Goal: Information Seeking & Learning: Learn about a topic

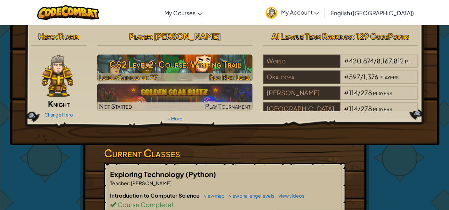
click at [176, 62] on h3 "CS2 Level 2: Course: Winding Trail" at bounding box center [174, 64] width 155 height 16
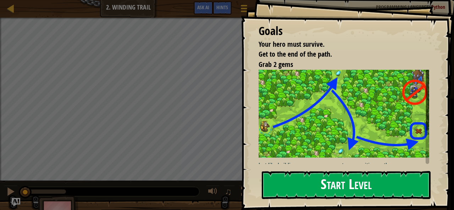
click at [365, 186] on button "Start Level" at bounding box center [346, 185] width 169 height 28
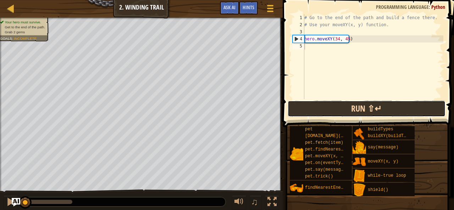
click at [308, 106] on button "Run ⇧↵" at bounding box center [367, 109] width 158 height 16
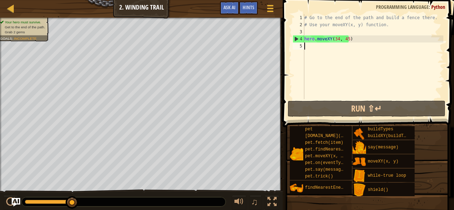
scroll to position [3, 0]
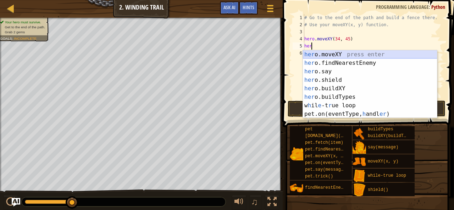
click at [339, 54] on div "her o.moveXY press enter her o.findNearestEnemy press enter her o.say press ent…" at bounding box center [370, 92] width 134 height 85
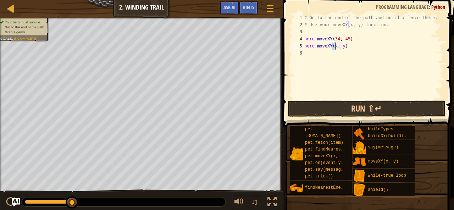
scroll to position [3, 3]
click at [345, 46] on div "# Go to the end of the path and build a fence there. # Use your moveXY(x, y) fu…" at bounding box center [373, 63] width 140 height 99
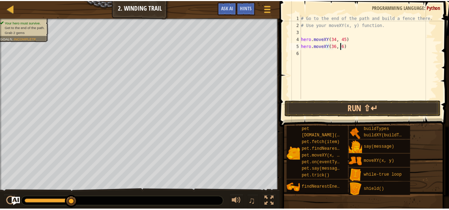
scroll to position [3, 3]
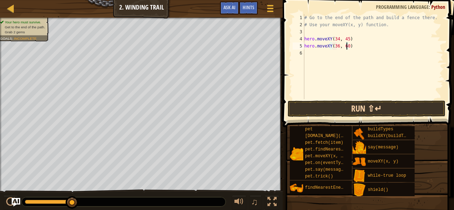
type textarea "hero.moveXY(36, 60)"
click at [423, 106] on button "Run ⇧↵" at bounding box center [367, 109] width 158 height 16
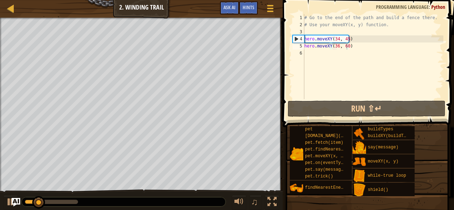
click at [5, 8] on div "Map Computer Science 2 2. Winding Trail Game Menu Done Hints Ask AI" at bounding box center [141, 9] width 283 height 18
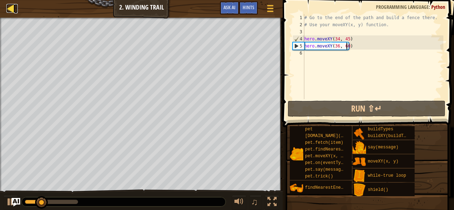
click at [8, 10] on div at bounding box center [10, 8] width 9 height 9
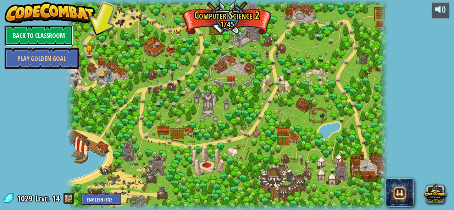
click at [50, 32] on link "Back to Classroom" at bounding box center [39, 35] width 68 height 21
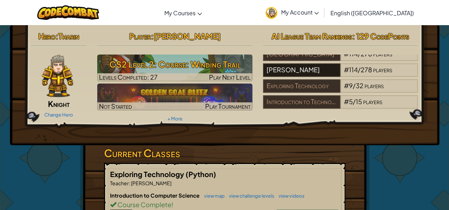
scroll to position [46, 0]
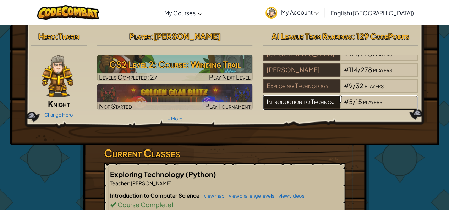
click at [313, 95] on div "Introduction to Technology" at bounding box center [301, 101] width 77 height 13
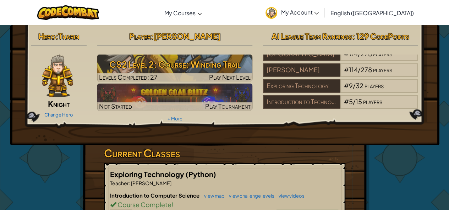
scroll to position [20, 0]
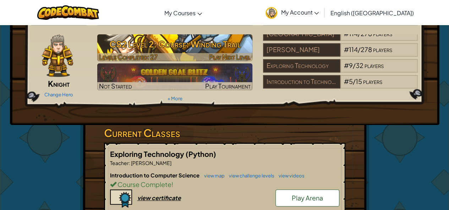
click at [209, 55] on div at bounding box center [174, 57] width 155 height 8
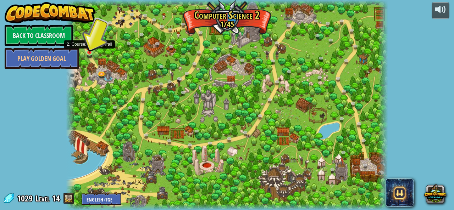
click at [88, 52] on img at bounding box center [89, 45] width 7 height 17
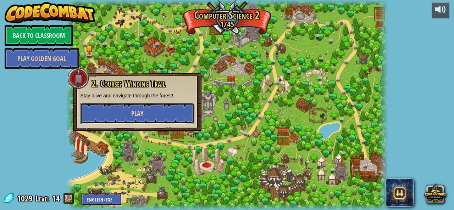
click at [154, 123] on button "Play" at bounding box center [137, 113] width 114 height 21
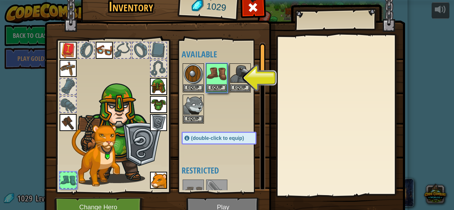
click at [209, 205] on img at bounding box center [224, 96] width 361 height 258
click at [211, 83] on img at bounding box center [217, 74] width 20 height 20
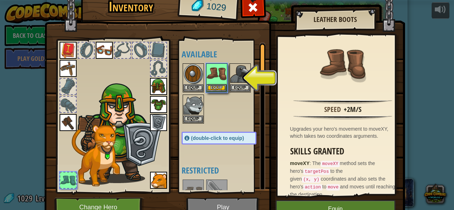
click at [210, 206] on img at bounding box center [224, 96] width 361 height 258
click at [321, 203] on button "Equip" at bounding box center [336, 209] width 120 height 18
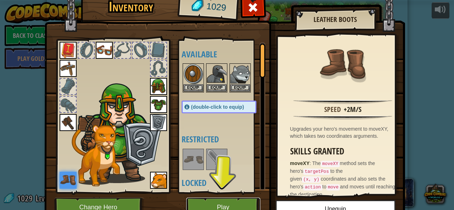
click at [231, 205] on button "Play" at bounding box center [223, 208] width 74 height 20
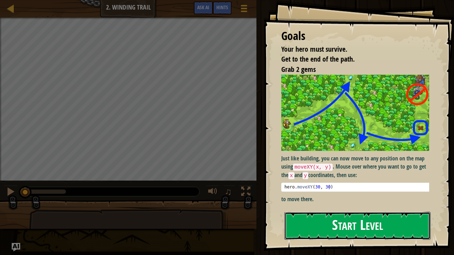
click at [351, 210] on button "Start Level" at bounding box center [358, 226] width 146 height 28
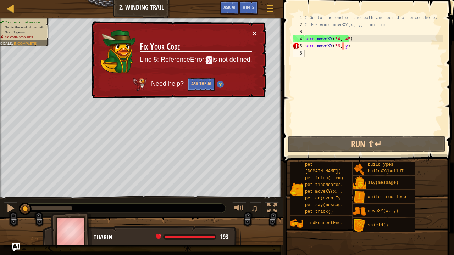
click at [253, 32] on button "×" at bounding box center [255, 32] width 4 height 7
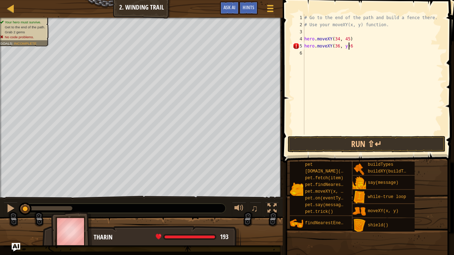
scroll to position [3, 3]
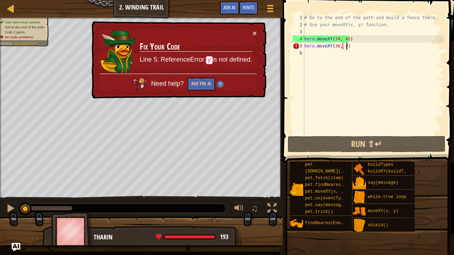
click at [344, 45] on div "# Go to the end of the path and build a fence there. # Use your moveXY(x, y) fu…" at bounding box center [373, 81] width 140 height 135
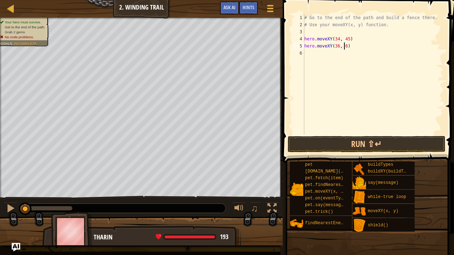
scroll to position [3, 3]
drag, startPoint x: 352, startPoint y: 40, endPoint x: 305, endPoint y: 40, distance: 46.5
click at [305, 40] on div "# Go to the end of the path and build a fence there. # Use your moveXY(x, y) fu…" at bounding box center [373, 81] width 140 height 135
type textarea "hero.moveXY(34, 45)"
click at [319, 52] on div "# Go to the end of the path and build a fence there. # Use your moveXY(x, y) fu…" at bounding box center [373, 81] width 140 height 135
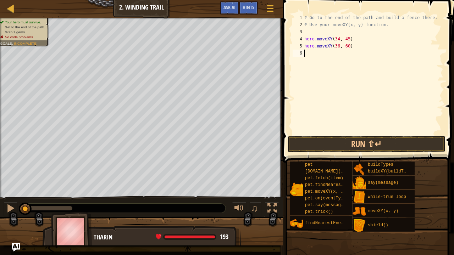
scroll to position [3, 0]
paste textarea "hero.moveXY(34, 45)"
type textarea "hero.moveXY(34, 45)"
click at [310, 62] on div "# Go to the end of the path and build a fence there. # Use your moveXY(x, y) fu…" at bounding box center [373, 81] width 140 height 135
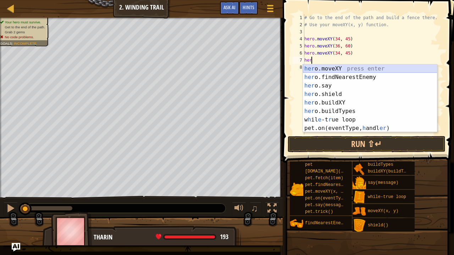
click at [320, 69] on div "her o.moveXY press enter her o.findNearestEnemy press enter her o.say press ent…" at bounding box center [370, 107] width 134 height 85
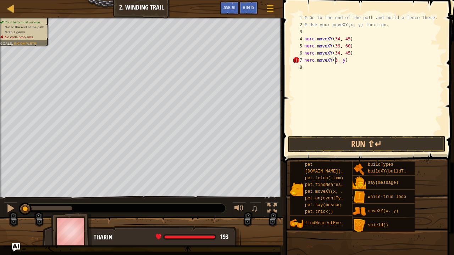
scroll to position [3, 3]
click at [346, 62] on div "# Go to the end of the path and build a fence there. # Use your moveXY(x, y) fu…" at bounding box center [373, 81] width 140 height 135
click at [344, 61] on div "# Go to the end of the path and build a fence there. # Use your moveXY(x, y) fu…" at bounding box center [373, 81] width 140 height 135
type textarea "hero.moveXY(37, 13)"
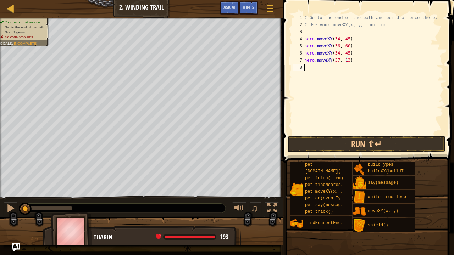
click at [310, 67] on div "# Go to the end of the path and build a fence there. # Use your moveXY(x, y) fu…" at bounding box center [373, 81] width 140 height 135
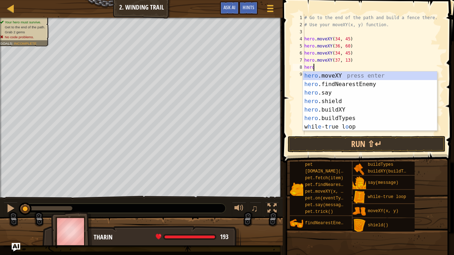
scroll to position [3, 0]
click at [309, 73] on div "hero .moveXY press enter hero .findNearestEnemy press enter hero .say press ent…" at bounding box center [370, 110] width 134 height 77
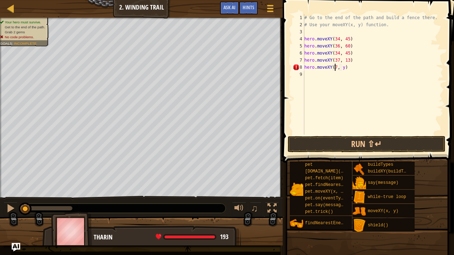
scroll to position [3, 3]
click at [343, 68] on div "# Go to the end of the path and build a fence there. # Use your moveXY(x, y) fu…" at bounding box center [373, 81] width 140 height 135
type textarea "hero.moveXY(72, 25)"
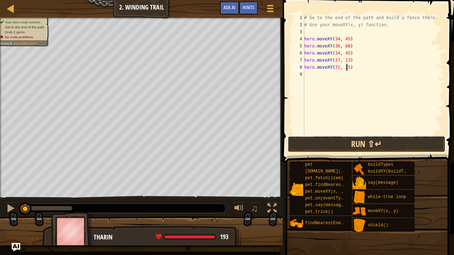
click at [320, 140] on button "Run ⇧↵" at bounding box center [367, 144] width 158 height 16
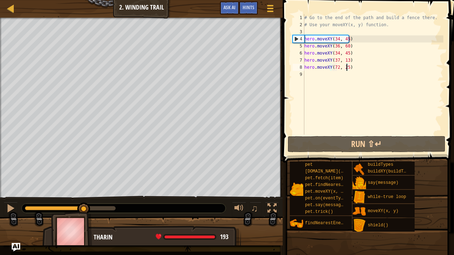
drag, startPoint x: 46, startPoint y: 209, endPoint x: 84, endPoint y: 217, distance: 38.8
click at [84, 210] on div "Your hero must survive. Get to the end of the path. Grab 2 gems Goals : Incompl…" at bounding box center [227, 132] width 454 height 228
click at [11, 209] on div at bounding box center [10, 208] width 9 height 9
click at [318, 77] on div "# Go to the end of the path and build a fence there. # Use your moveXY(x, y) fu…" at bounding box center [373, 81] width 140 height 135
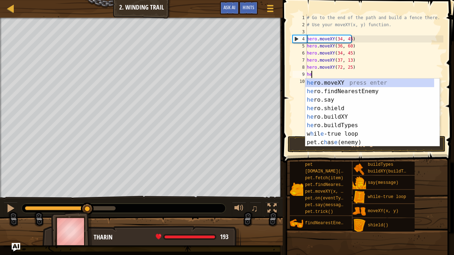
type textarea "her"
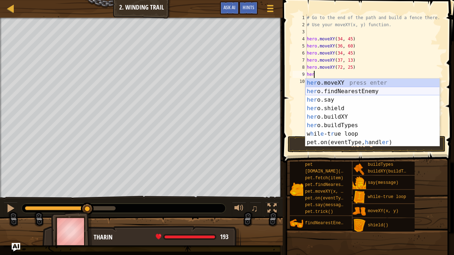
click at [325, 90] on div "her o.moveXY press enter her o.findNearestEnemy press enter her o.say press ent…" at bounding box center [372, 121] width 134 height 85
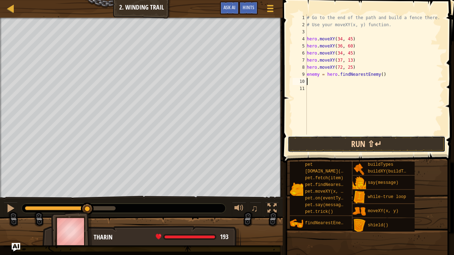
click at [299, 140] on button "Run ⇧↵" at bounding box center [367, 144] width 158 height 16
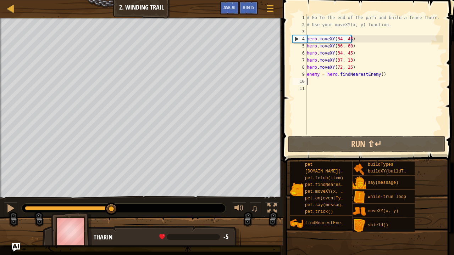
click at [112, 208] on div at bounding box center [70, 208] width 91 height 4
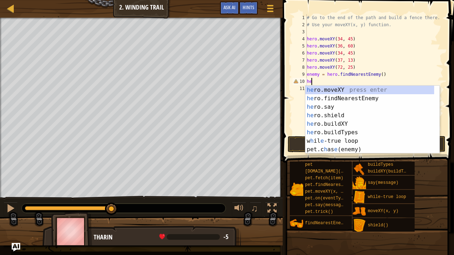
type textarea "h"
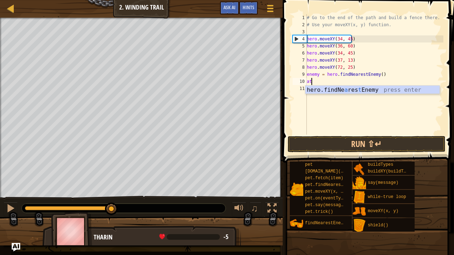
type textarea "a"
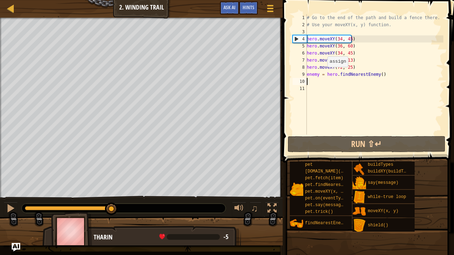
click at [324, 74] on div "# Go to the end of the path and build a fence there. # Use your moveXY(x, y) fu…" at bounding box center [374, 81] width 138 height 135
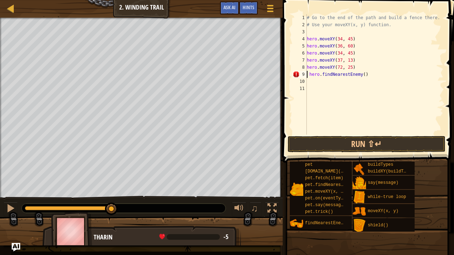
click at [309, 74] on div "# Go to the end of the path and build a fence there. # Use your moveXY(x, y) fu…" at bounding box center [374, 81] width 138 height 135
type textarea "hero.findNearestEnemy()"
click at [308, 142] on button "Run ⇧↵" at bounding box center [367, 144] width 158 height 16
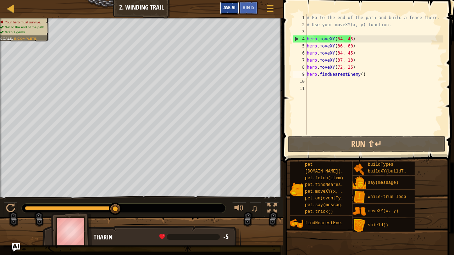
click at [231, 11] on button "Ask AI" at bounding box center [229, 7] width 19 height 13
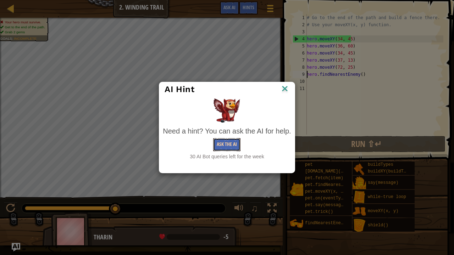
click at [228, 149] on button "Ask the AI" at bounding box center [226, 144] width 27 height 13
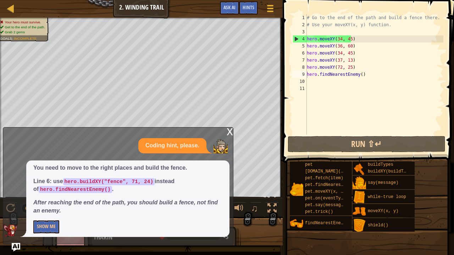
click at [228, 131] on div "x" at bounding box center [230, 131] width 6 height 7
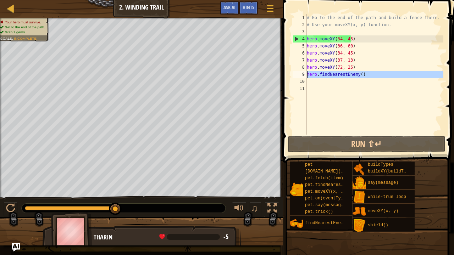
drag, startPoint x: 371, startPoint y: 78, endPoint x: 307, endPoint y: 73, distance: 64.4
click at [307, 73] on div "# Go to the end of the path and build a fence there. # Use your moveXY(x, y) fu…" at bounding box center [374, 81] width 138 height 135
type textarea "hero.findNearestEnemy()"
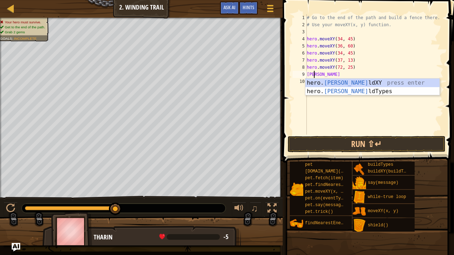
scroll to position [3, 0]
click at [324, 81] on div "hero. build XY press enter hero. build Types press enter" at bounding box center [372, 96] width 134 height 34
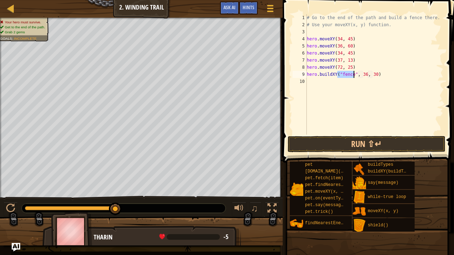
click at [363, 75] on div "# Go to the end of the path and build a fence there. # Use your moveXY(x, y) fu…" at bounding box center [374, 81] width 138 height 135
click at [373, 73] on div "# Go to the end of the path and build a fence there. # Use your moveXY(x, y) fu…" at bounding box center [374, 81] width 138 height 135
type textarea "hero.buildXY("fence", 72, 25)"
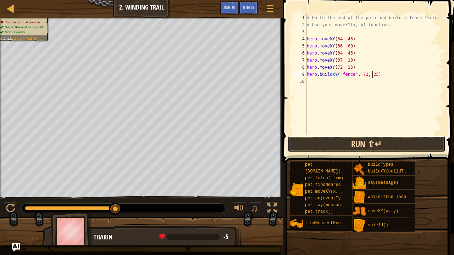
click at [366, 142] on button "Run ⇧↵" at bounding box center [367, 144] width 158 height 16
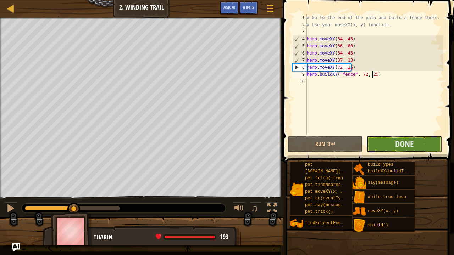
drag, startPoint x: 50, startPoint y: 210, endPoint x: 74, endPoint y: 214, distance: 23.8
click at [74, 210] on div "Your hero must survive. Get to the end of the path. Grab 2 gems Goals : Success…" at bounding box center [227, 132] width 454 height 228
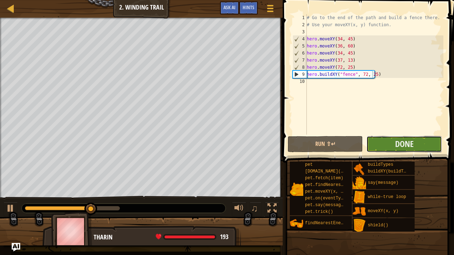
click at [376, 139] on button "Done" at bounding box center [404, 144] width 75 height 16
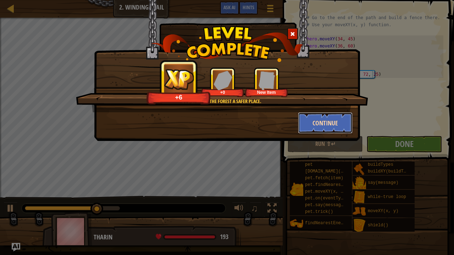
click at [315, 119] on button "Continue" at bounding box center [325, 122] width 55 height 21
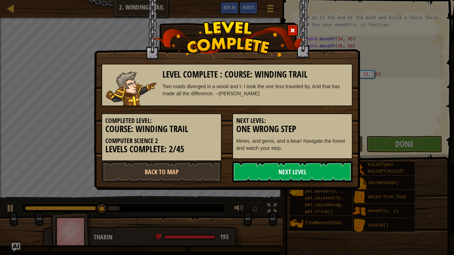
click at [324, 175] on link "Next Level" at bounding box center [292, 171] width 120 height 21
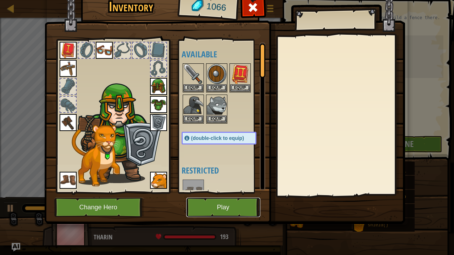
click at [248, 200] on button "Play" at bounding box center [223, 208] width 74 height 20
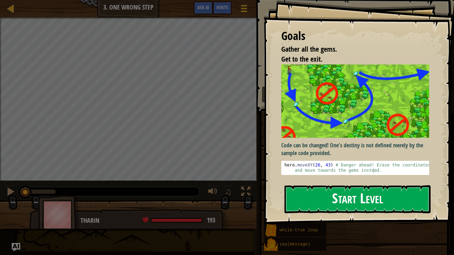
click at [305, 201] on button "Start Level" at bounding box center [358, 200] width 146 height 28
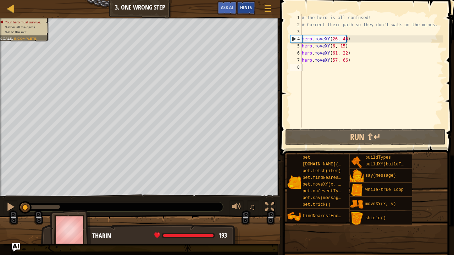
click at [245, 6] on span "Hints" at bounding box center [246, 7] width 12 height 7
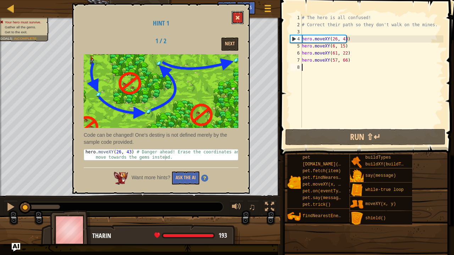
click at [232, 18] on button at bounding box center [238, 17] width 12 height 13
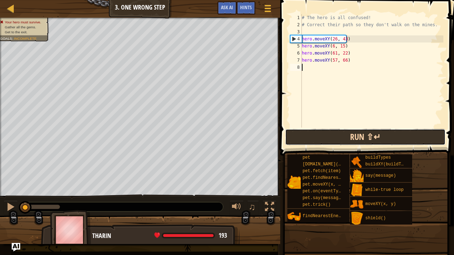
click at [308, 134] on button "Run ⇧↵" at bounding box center [365, 137] width 160 height 16
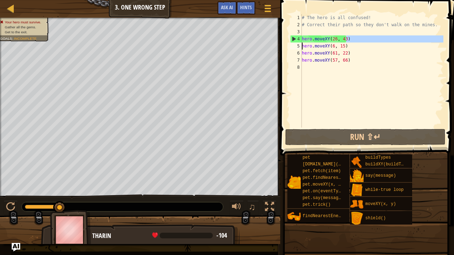
drag, startPoint x: 350, startPoint y: 38, endPoint x: 305, endPoint y: 34, distance: 44.8
click at [305, 34] on div "# The hero is all confused! # Correct their path so they don't walk on the mine…" at bounding box center [372, 78] width 143 height 128
type textarea "hero.moveXY(26, 43)"
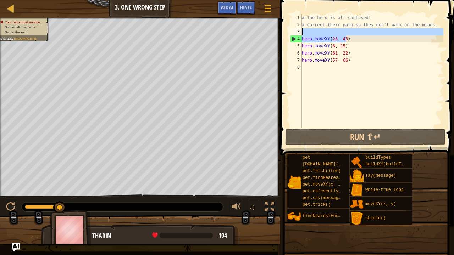
click at [305, 34] on div "# The hero is all confused! # Correct their path so they don't walk on the mine…" at bounding box center [372, 71] width 143 height 114
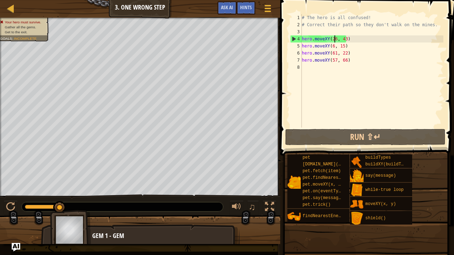
click at [334, 38] on div "# The hero is all confused! # Correct their path so they don't walk on the mine…" at bounding box center [372, 78] width 143 height 128
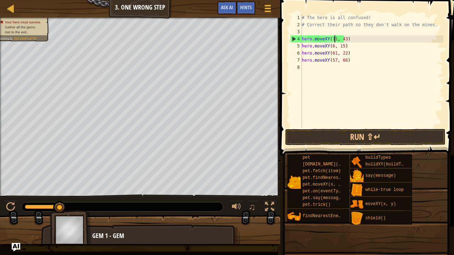
scroll to position [3, 3]
click at [342, 38] on div "# The hero is all confused! # Correct their path so they don't walk on the mine…" at bounding box center [372, 78] width 143 height 128
click at [347, 39] on div "# The hero is all confused! # Correct their path so they don't walk on the mine…" at bounding box center [372, 78] width 143 height 128
click at [345, 39] on div "# The hero is all confused! # Correct their path so they don't walk on the mine…" at bounding box center [372, 78] width 143 height 128
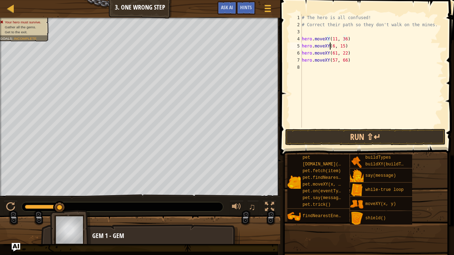
click at [331, 49] on div "# The hero is all confused! # Correct their path so they don't walk on the mine…" at bounding box center [372, 78] width 143 height 128
click at [332, 44] on div "# The hero is all confused! # Correct their path so they don't walk on the mine…" at bounding box center [372, 78] width 143 height 128
click at [342, 45] on div "# The hero is all confused! # Correct their path so they don't walk on the mine…" at bounding box center [372, 78] width 143 height 128
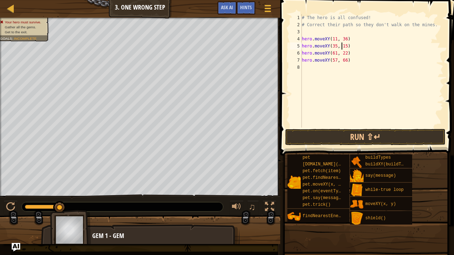
click at [344, 47] on div "# The hero is all confused! # Correct their path so they don't walk on the mine…" at bounding box center [372, 78] width 143 height 128
click at [332, 53] on div "# The hero is all confused! # Correct their path so they don't walk on the mine…" at bounding box center [372, 78] width 143 height 128
click at [334, 53] on div "# The hero is all confused! # Correct their path so they don't walk on the mine…" at bounding box center [372, 78] width 143 height 128
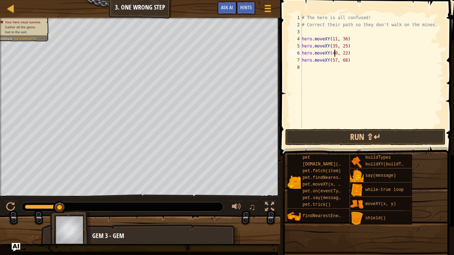
click at [344, 53] on div "# The hero is all confused! # Correct their path so they don't walk on the mine…" at bounding box center [372, 78] width 143 height 128
click at [334, 58] on div "# The hero is all confused! # Correct their path so they don't walk on the mine…" at bounding box center [372, 78] width 143 height 128
click at [335, 57] on div "# The hero is all confused! # Correct their path so they don't walk on the mine…" at bounding box center [372, 78] width 143 height 128
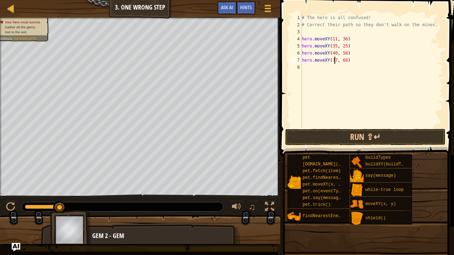
click at [345, 59] on div "# The hero is all confused! # Correct their path so they don't walk on the mine…" at bounding box center [372, 78] width 143 height 128
type textarea "hero.moveXY(77, 58)"
click at [324, 143] on button "Run ⇧↵" at bounding box center [365, 137] width 160 height 16
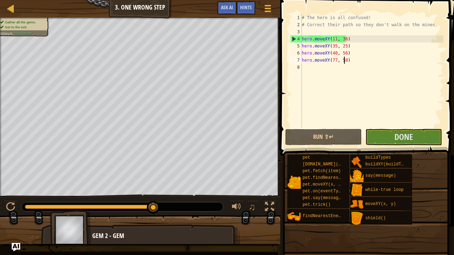
drag, startPoint x: 37, startPoint y: 204, endPoint x: 222, endPoint y: 199, distance: 185.3
click at [222, 199] on div "♫" at bounding box center [140, 205] width 280 height 21
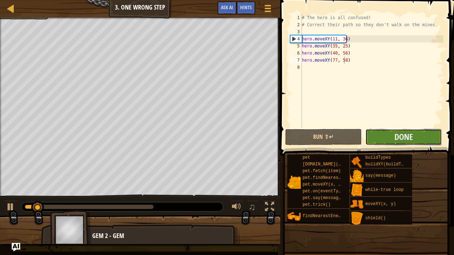
click at [421, 137] on button "Done" at bounding box center [403, 137] width 77 height 16
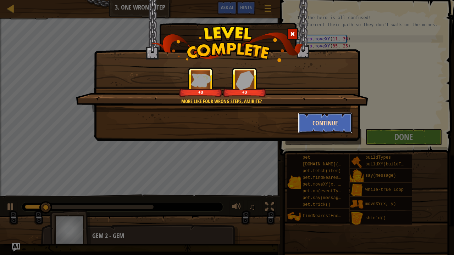
click at [338, 121] on button "Continue" at bounding box center [325, 122] width 55 height 21
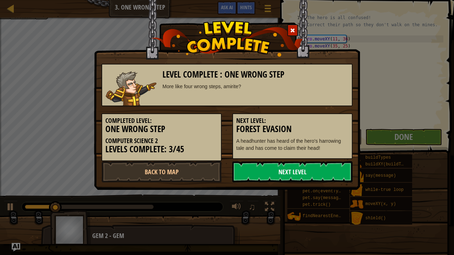
click at [304, 175] on link "Next Level" at bounding box center [292, 171] width 120 height 21
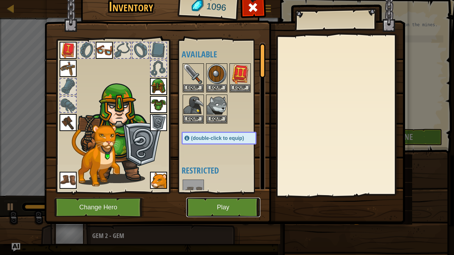
click at [203, 201] on button "Play" at bounding box center [223, 208] width 74 height 20
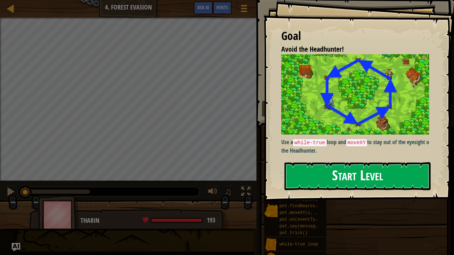
click at [325, 183] on button "Start Level" at bounding box center [358, 176] width 146 height 28
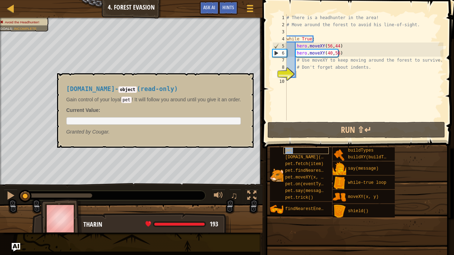
click at [324, 149] on div "pet" at bounding box center [305, 151] width 45 height 7
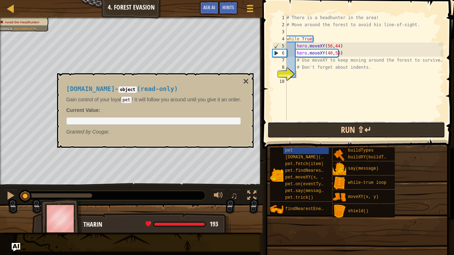
click at [326, 126] on button "Run ⇧↵" at bounding box center [357, 130] width 178 height 16
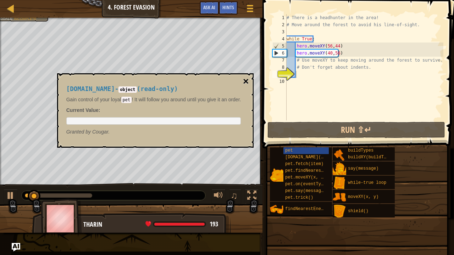
click at [247, 80] on button "×" at bounding box center [246, 82] width 6 height 10
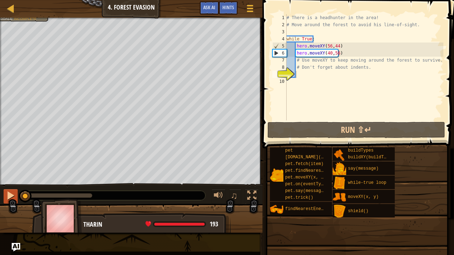
drag, startPoint x: 87, startPoint y: 195, endPoint x: 8, endPoint y: 193, distance: 78.4
click at [8, 193] on div "♫" at bounding box center [131, 193] width 263 height 21
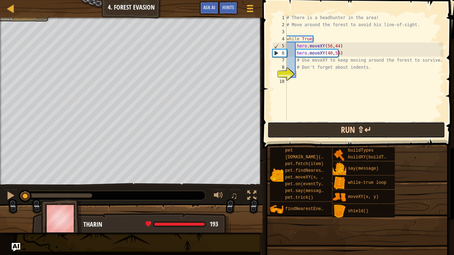
click at [287, 131] on button "Run ⇧↵" at bounding box center [357, 130] width 178 height 16
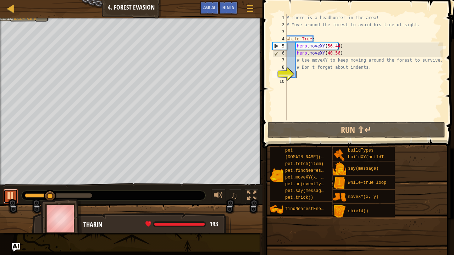
click at [10, 195] on div at bounding box center [10, 195] width 9 height 9
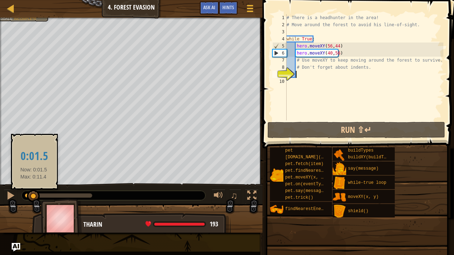
drag, startPoint x: 51, startPoint y: 195, endPoint x: 32, endPoint y: 195, distance: 18.8
click at [32, 195] on div at bounding box center [33, 196] width 13 height 13
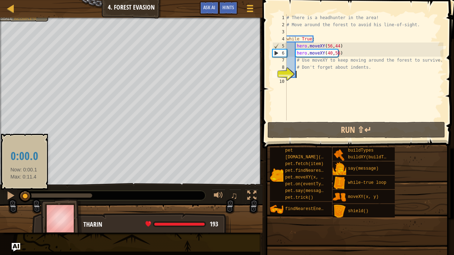
drag, startPoint x: 30, startPoint y: 195, endPoint x: 22, endPoint y: 194, distance: 7.9
click at [22, 194] on div at bounding box center [25, 196] width 13 height 13
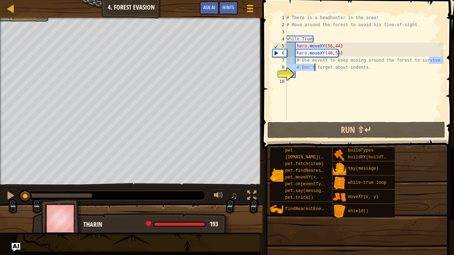
drag, startPoint x: 431, startPoint y: 63, endPoint x: 313, endPoint y: 65, distance: 118.2
click at [313, 65] on div "# There is a headhunter in the area! # Move around the forest to avoid his line…" at bounding box center [364, 74] width 158 height 121
type textarea "# Use moveXY to keep moving around the forest to survive. # Don't forget about …"
click at [302, 77] on div "# There is a headhunter in the area! # Move around the forest to avoid his line…" at bounding box center [364, 74] width 158 height 121
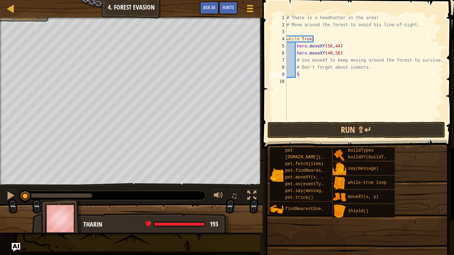
click at [305, 0] on body "Map Computer Science 2 4. Forest Evasion Game Menu Done Hints Ask AI 1 הההההההה…" at bounding box center [227, 0] width 454 height 0
click at [307, 74] on div "# There is a headhunter in the area! # Move around the forest to avoid his line…" at bounding box center [364, 74] width 158 height 121
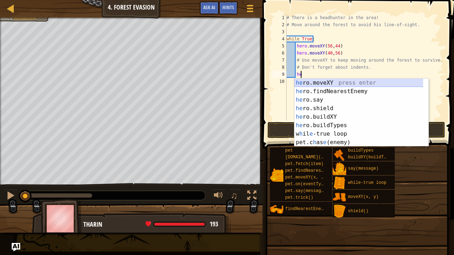
click at [312, 83] on div "he ro.moveXY press enter he ro.findNearestEnemy press enter he ro.say press ent…" at bounding box center [358, 121] width 129 height 85
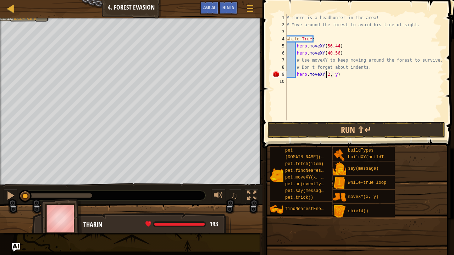
scroll to position [3, 4]
click at [336, 72] on div "# There is a headhunter in the area! # Move around the forest to avoid his line…" at bounding box center [364, 74] width 158 height 121
type textarea "hero.moveXY(24, 44)"
click at [296, 83] on div "# There is a headhunter in the area! # Move around the forest to avoid his line…" at bounding box center [364, 74] width 158 height 121
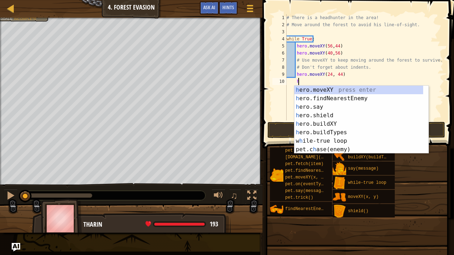
scroll to position [3, 1]
click at [308, 91] on div "he ro.moveXY press enter he ro.findNearestEnemy press enter he ro.say press ent…" at bounding box center [358, 128] width 129 height 85
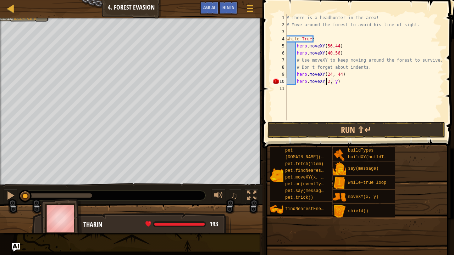
scroll to position [3, 4]
click at [332, 79] on div "# There is a headhunter in the area! # Move around the forest to avoid his line…" at bounding box center [364, 74] width 158 height 121
click at [335, 79] on div "# There is a headhunter in the area! # Move around the forest to avoid his line…" at bounding box center [364, 74] width 158 height 121
type textarea "hero.moveXY(24, 24)"
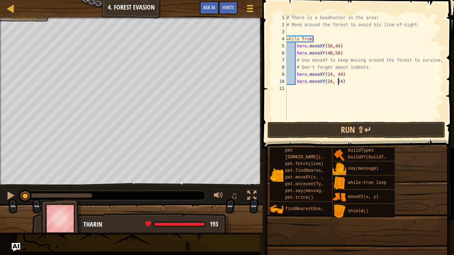
click at [290, 92] on div "# There is a headhunter in the area! # Move around the forest to avoid his line…" at bounding box center [364, 74] width 158 height 121
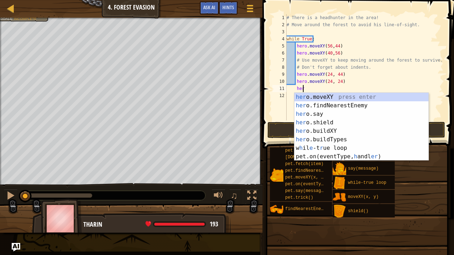
scroll to position [3, 1]
click at [317, 99] on div "her o.moveXY press enter her o.findNearestEnemy press enter her o.say press ent…" at bounding box center [361, 135] width 134 height 85
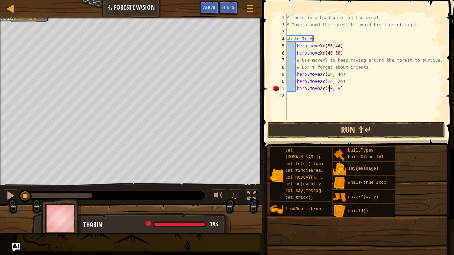
scroll to position [3, 4]
click at [335, 88] on div "# There is a headhunter in the area! # Move around the forest to avoid his line…" at bounding box center [364, 74] width 158 height 121
type textarea "hero.moveXY(40, 12)"
click at [298, 95] on div "# There is a headhunter in the area! # Move around the forest to avoid his line…" at bounding box center [364, 74] width 158 height 121
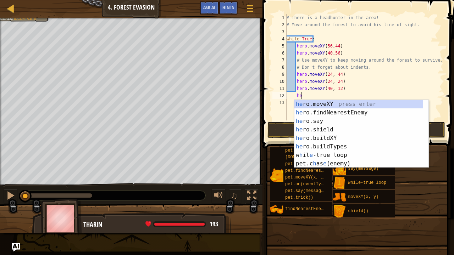
scroll to position [3, 1]
click at [338, 104] on div "her o.moveXY press enter her o.findNearestEnemy press enter her o.say press ent…" at bounding box center [361, 142] width 134 height 85
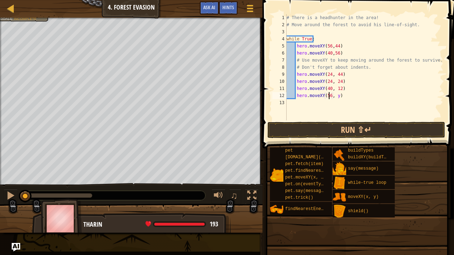
scroll to position [3, 4]
click at [335, 96] on div "# There is a headhunter in the area! # Move around the forest to avoid his line…" at bounding box center [364, 74] width 158 height 121
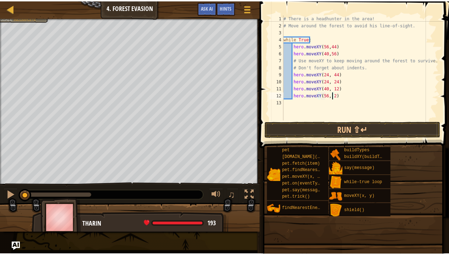
scroll to position [3, 4]
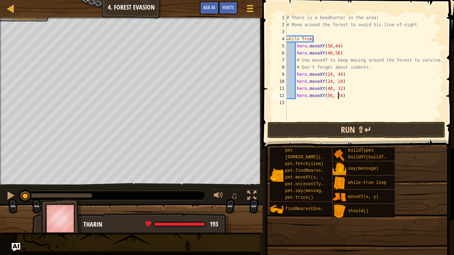
type textarea "hero.moveXY(56, 24)"
click at [346, 133] on button "Run ⇧↵" at bounding box center [357, 130] width 178 height 16
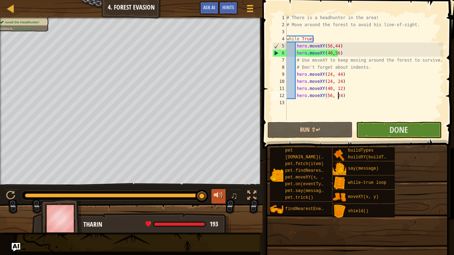
drag, startPoint x: 60, startPoint y: 197, endPoint x: 214, endPoint y: 196, distance: 154.0
click at [214, 196] on div "♫" at bounding box center [131, 193] width 263 height 21
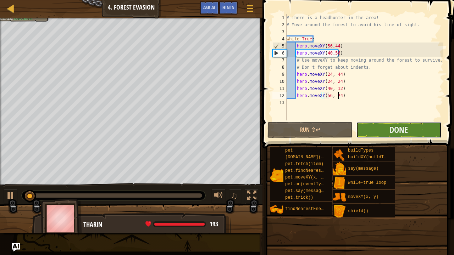
click at [383, 128] on button "Done" at bounding box center [398, 130] width 85 height 16
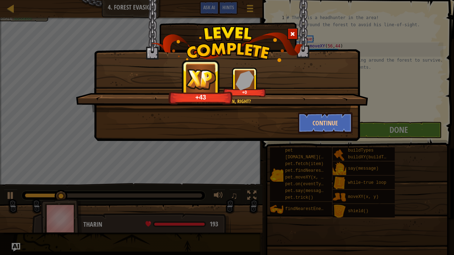
click at [294, 39] on div at bounding box center [292, 34] width 11 height 12
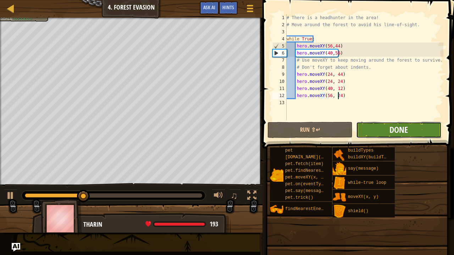
click at [395, 127] on span "Done" at bounding box center [399, 129] width 18 height 11
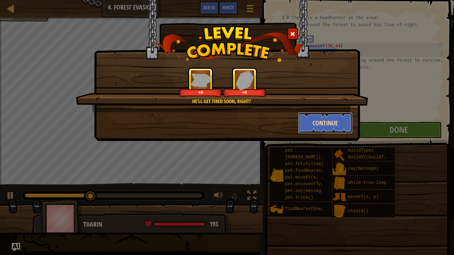
click at [314, 132] on button "Continue" at bounding box center [325, 122] width 55 height 21
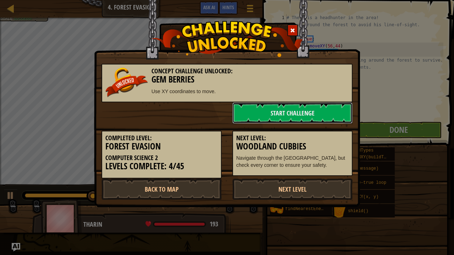
click at [299, 109] on link "Start Challenge" at bounding box center [292, 113] width 120 height 21
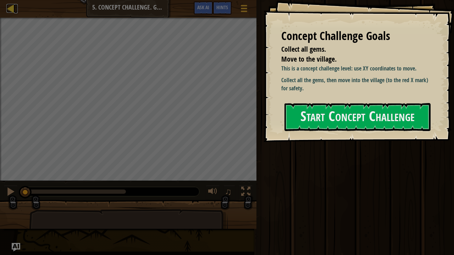
click at [7, 6] on div at bounding box center [10, 8] width 9 height 9
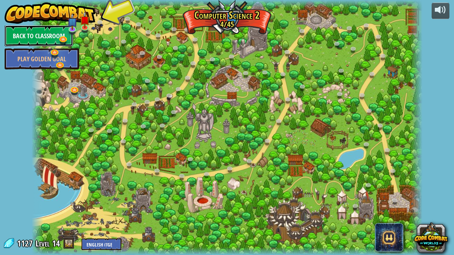
click at [29, 39] on link "Back to Classroom" at bounding box center [39, 35] width 68 height 21
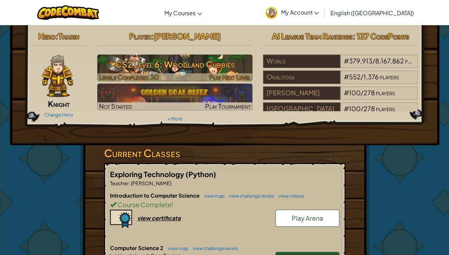
click at [189, 67] on h3 "CS2 Level 6: Woodland Cubbies" at bounding box center [174, 64] width 155 height 16
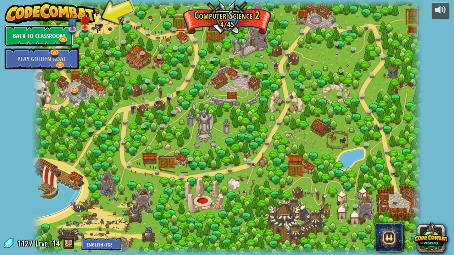
click at [33, 31] on link "Back to Classroom" at bounding box center [39, 35] width 68 height 21
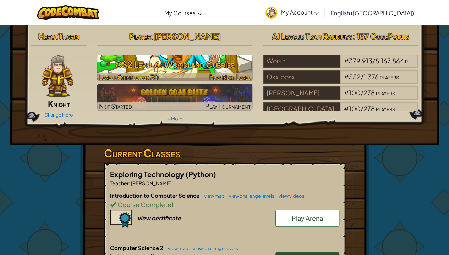
click at [212, 72] on img at bounding box center [174, 68] width 155 height 27
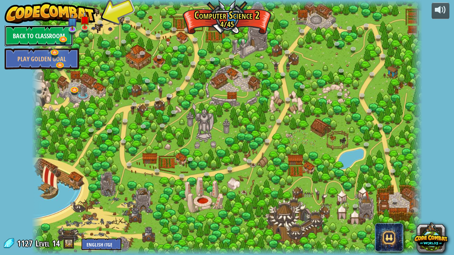
click at [39, 38] on link "Back to Classroom" at bounding box center [39, 35] width 68 height 21
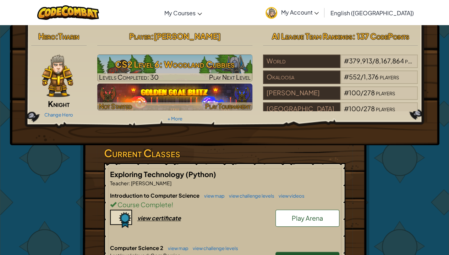
click at [175, 98] on img at bounding box center [174, 97] width 155 height 27
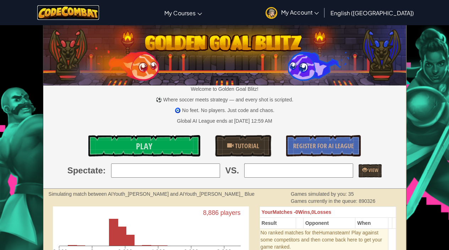
click at [78, 11] on img at bounding box center [68, 12] width 62 height 15
